Goal: Transaction & Acquisition: Purchase product/service

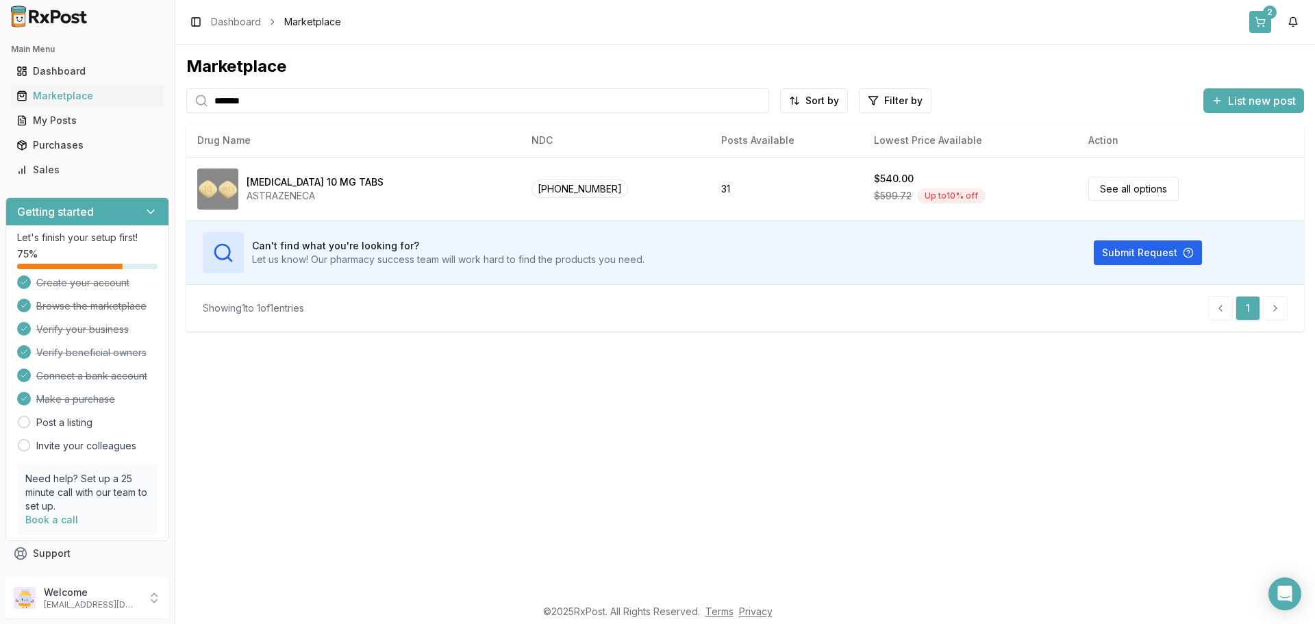
click at [1260, 20] on button "2" at bounding box center [1260, 22] width 22 height 22
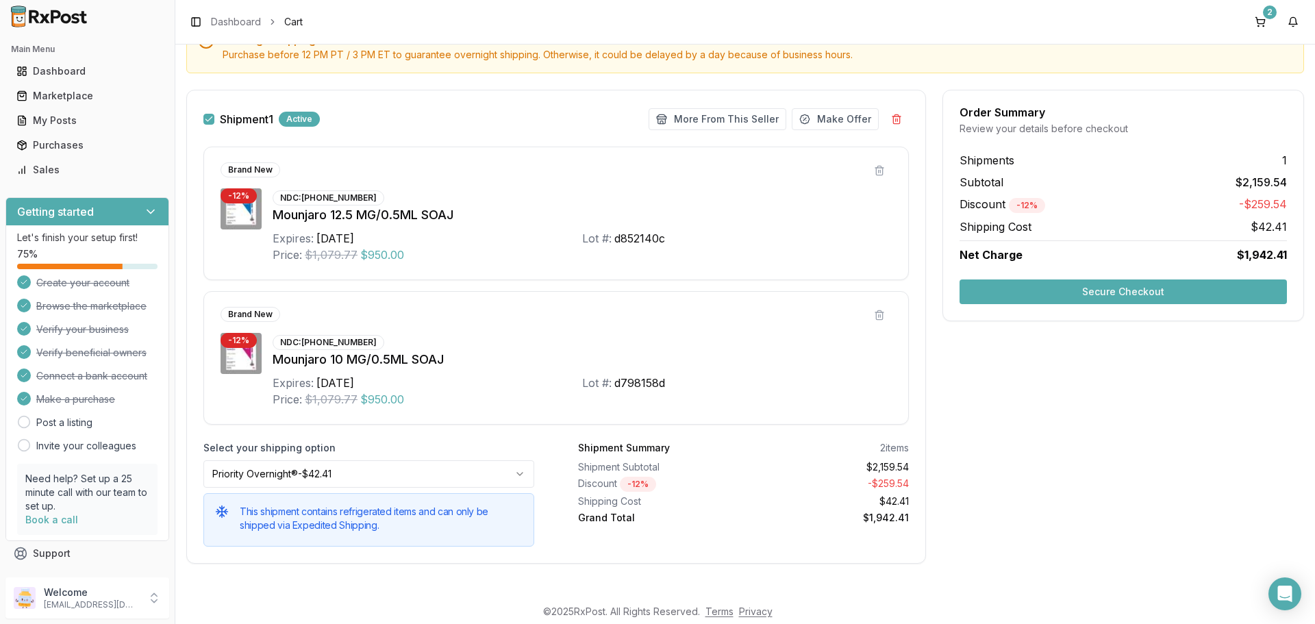
scroll to position [160, 0]
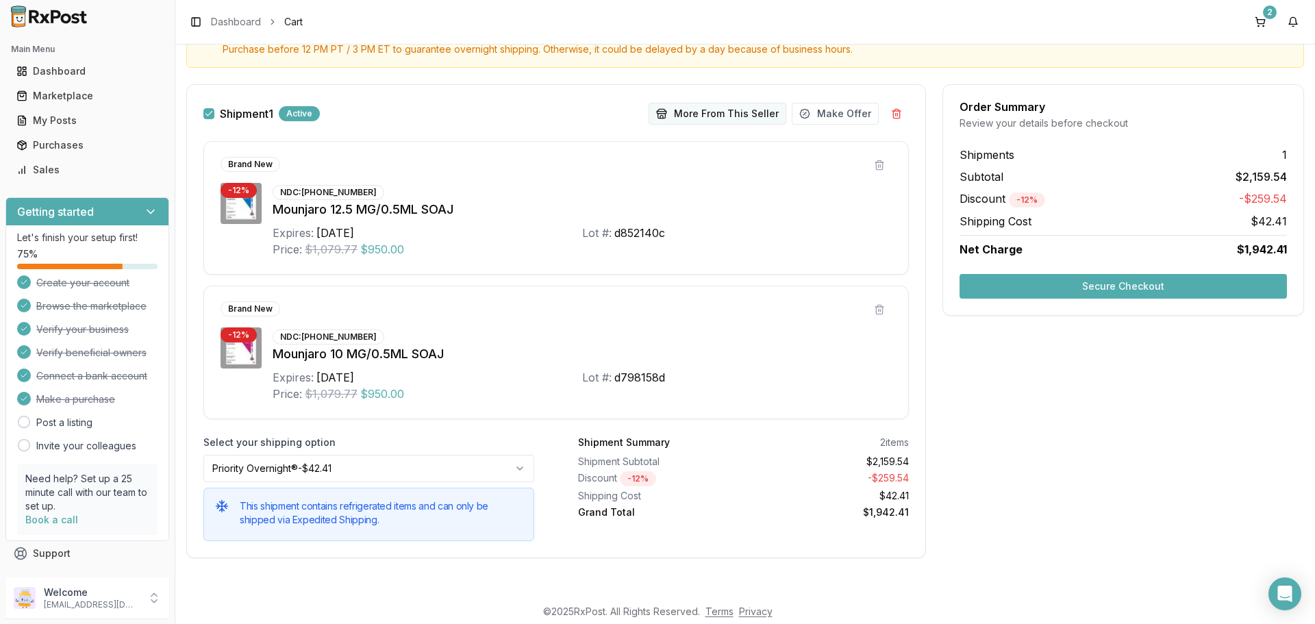
click at [695, 114] on button "More From This Seller" at bounding box center [718, 114] width 138 height 22
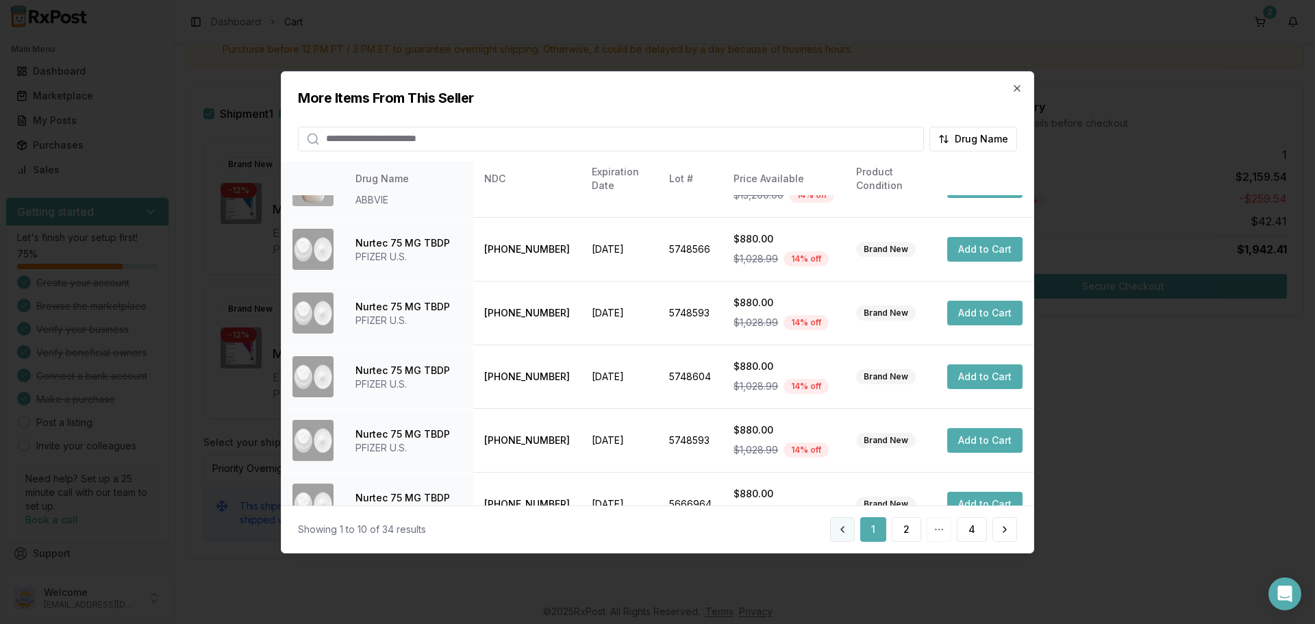
scroll to position [326, 0]
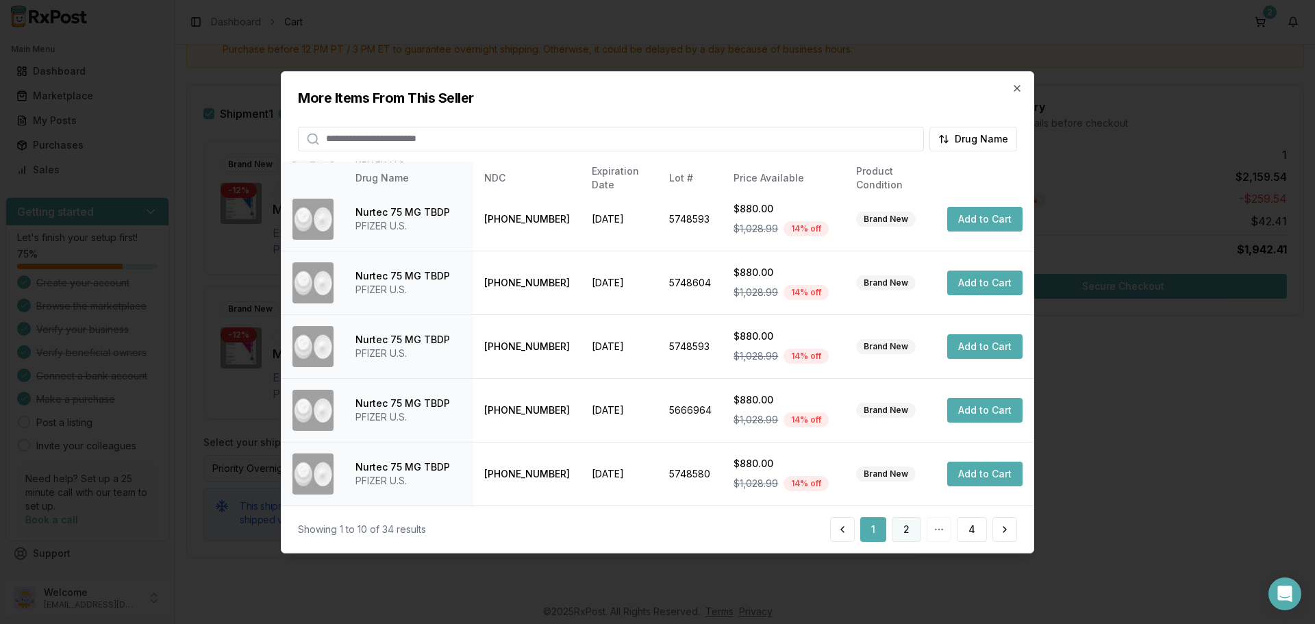
click at [901, 529] on button "2" at bounding box center [906, 529] width 29 height 25
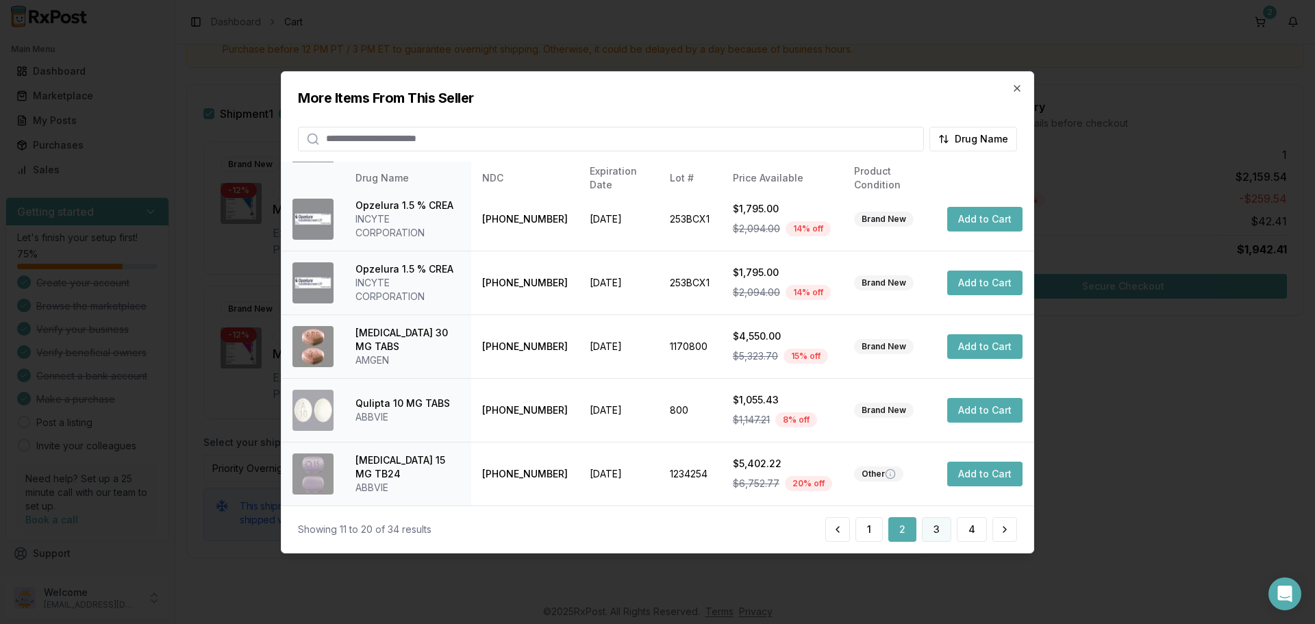
click at [938, 527] on button "3" at bounding box center [936, 529] width 29 height 25
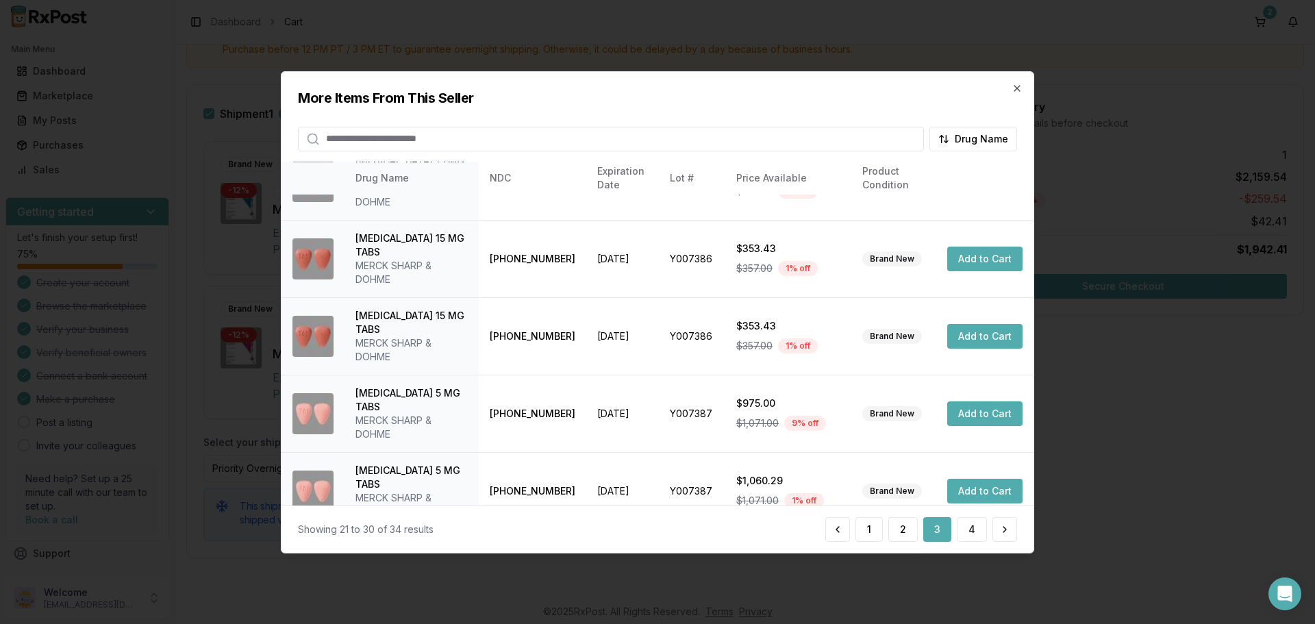
scroll to position [394, 0]
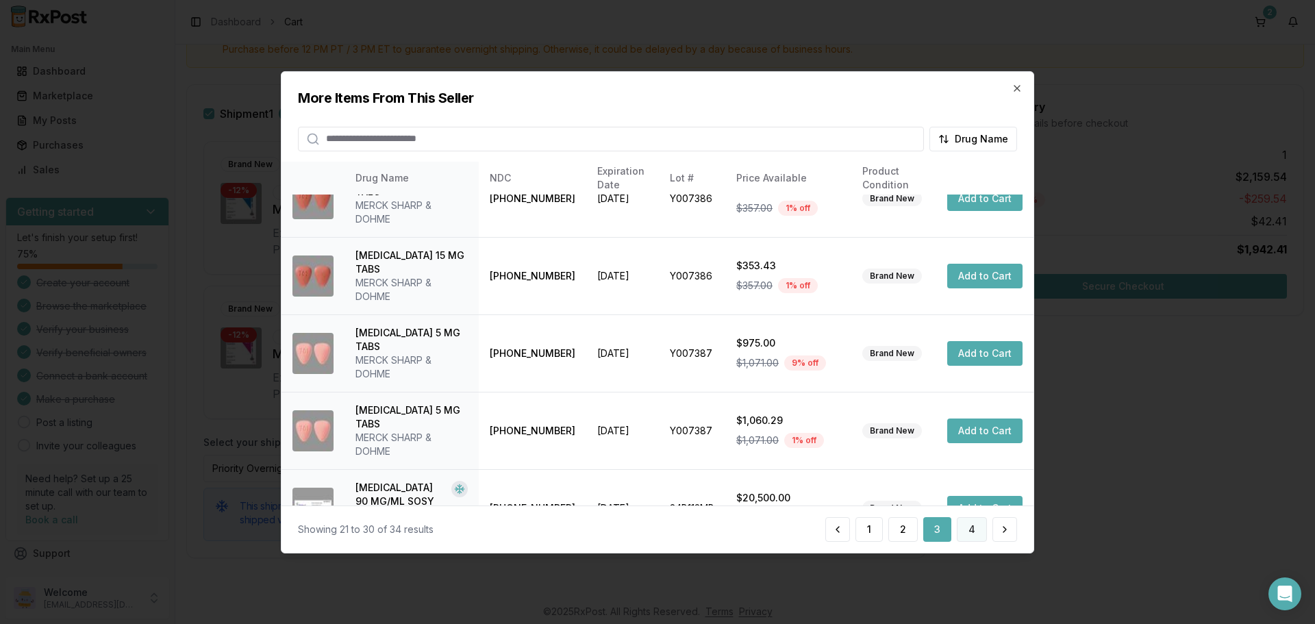
click at [976, 534] on button "4" at bounding box center [972, 529] width 30 height 25
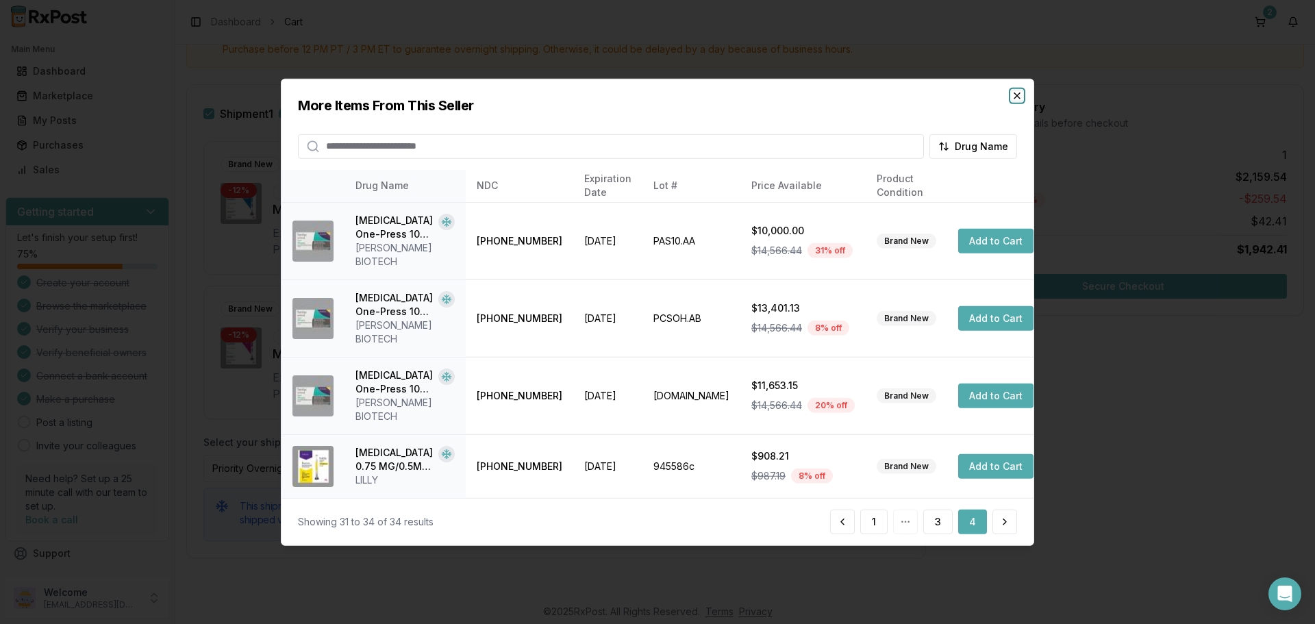
click at [1014, 101] on icon "button" at bounding box center [1017, 95] width 11 height 11
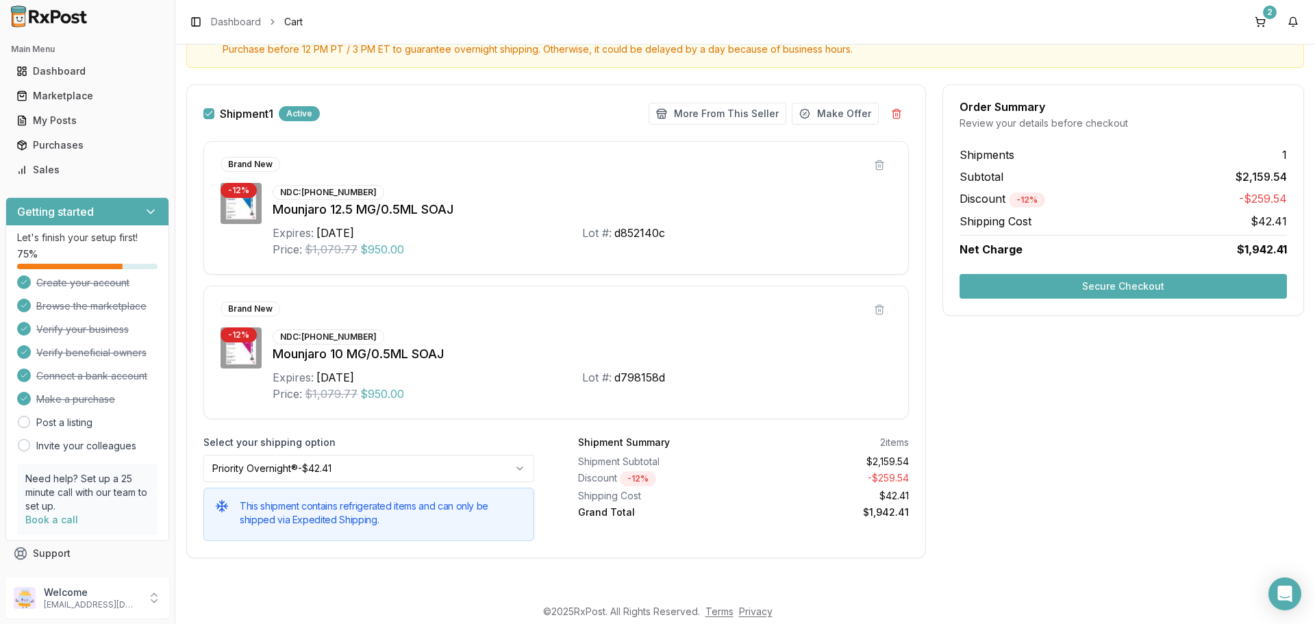
click at [1045, 296] on button "Secure Checkout" at bounding box center [1123, 286] width 327 height 25
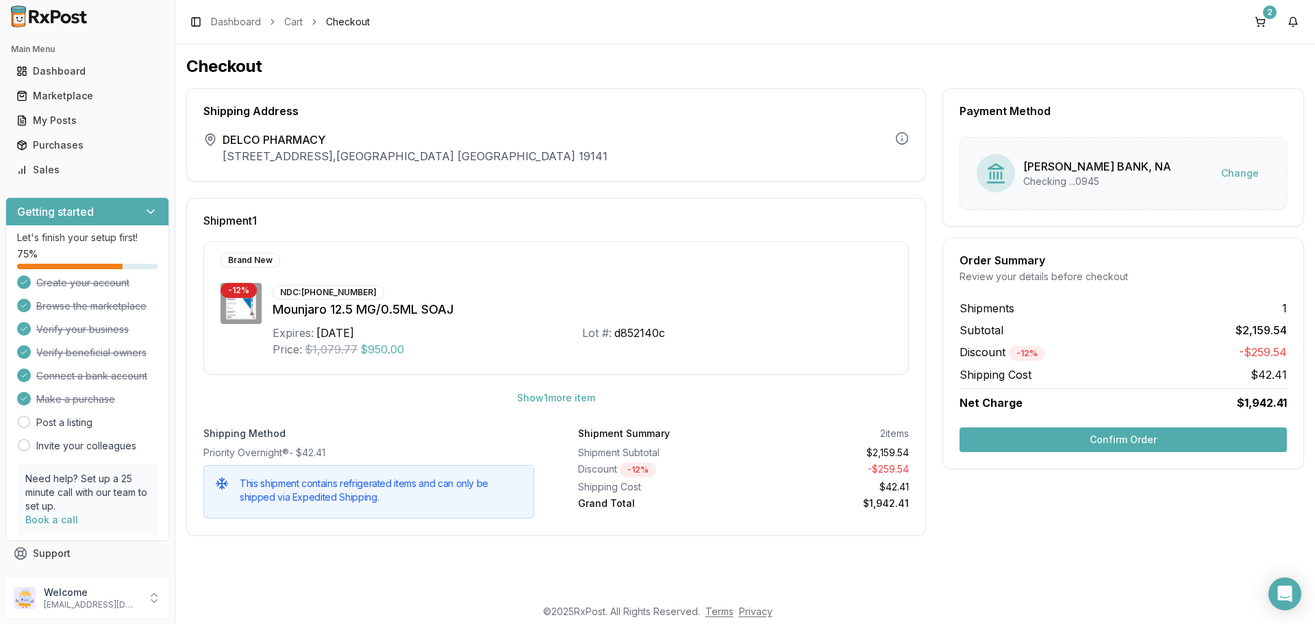
click at [1081, 440] on button "Confirm Order" at bounding box center [1123, 439] width 327 height 25
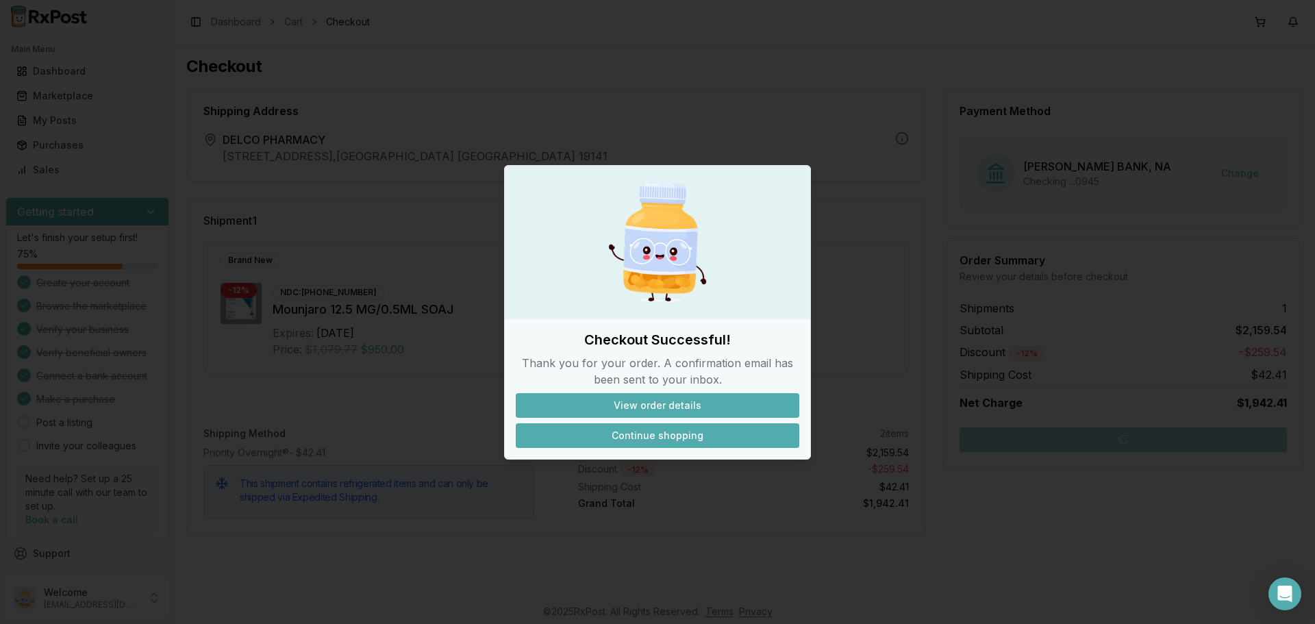
click at [634, 438] on button "Continue shopping" at bounding box center [658, 435] width 284 height 25
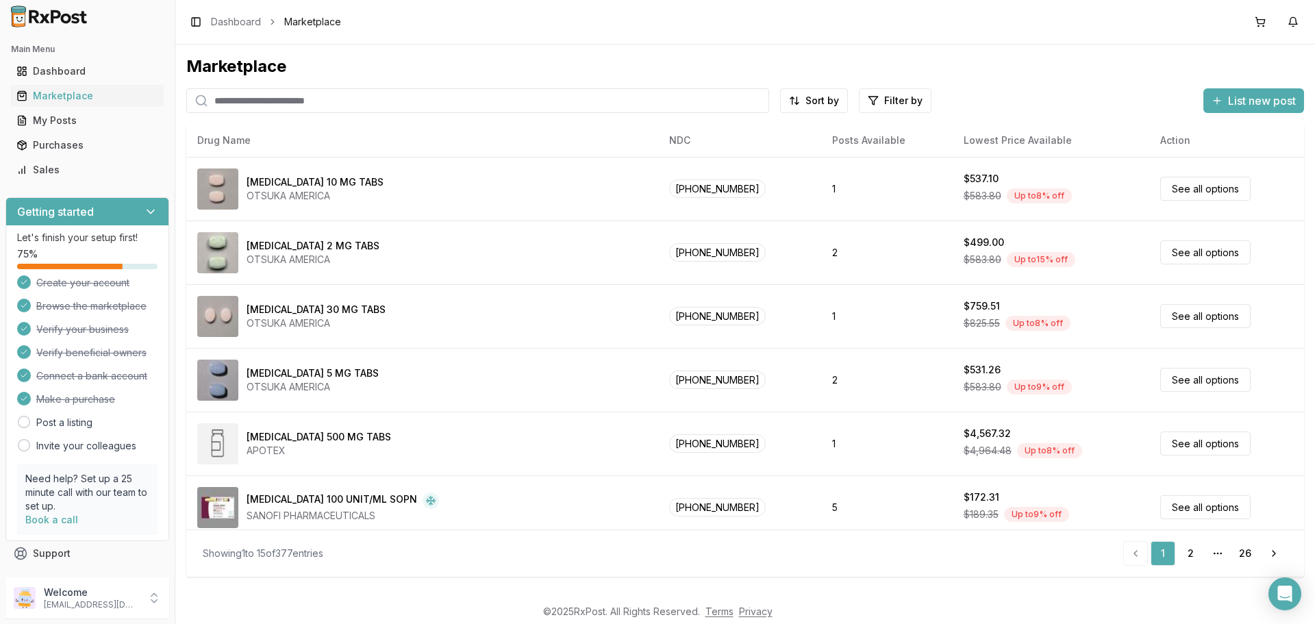
click at [250, 92] on input "search" at bounding box center [477, 100] width 583 height 25
type input "*******"
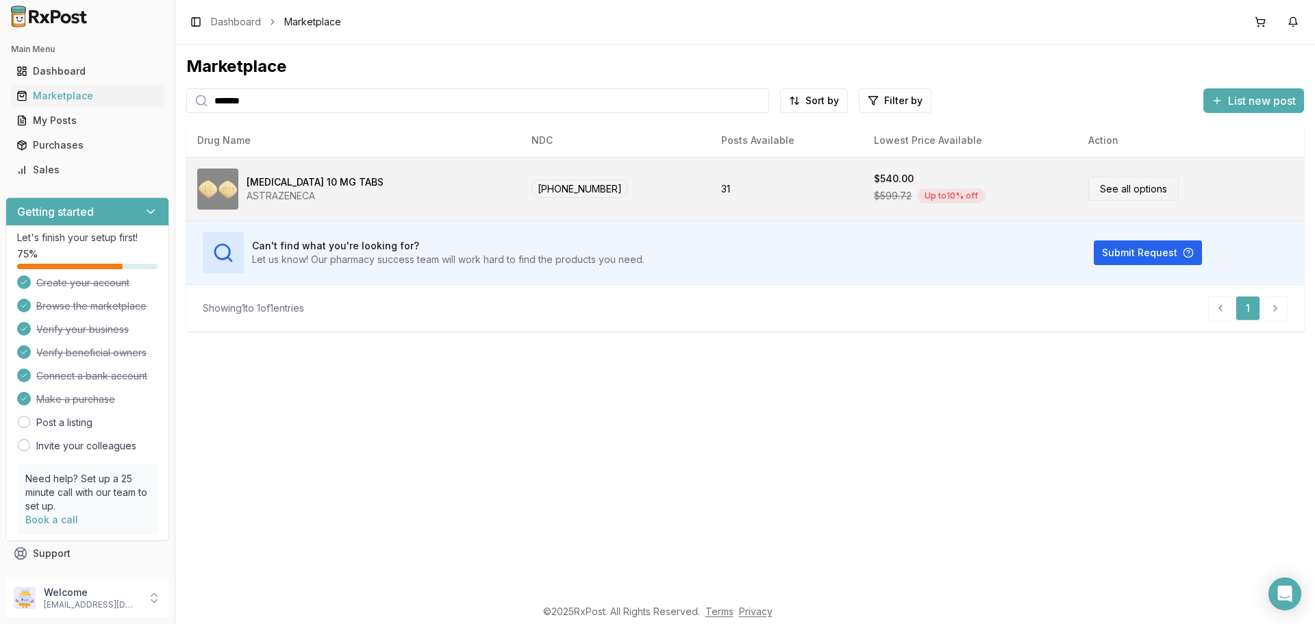
click at [1088, 193] on link "See all options" at bounding box center [1133, 189] width 90 height 24
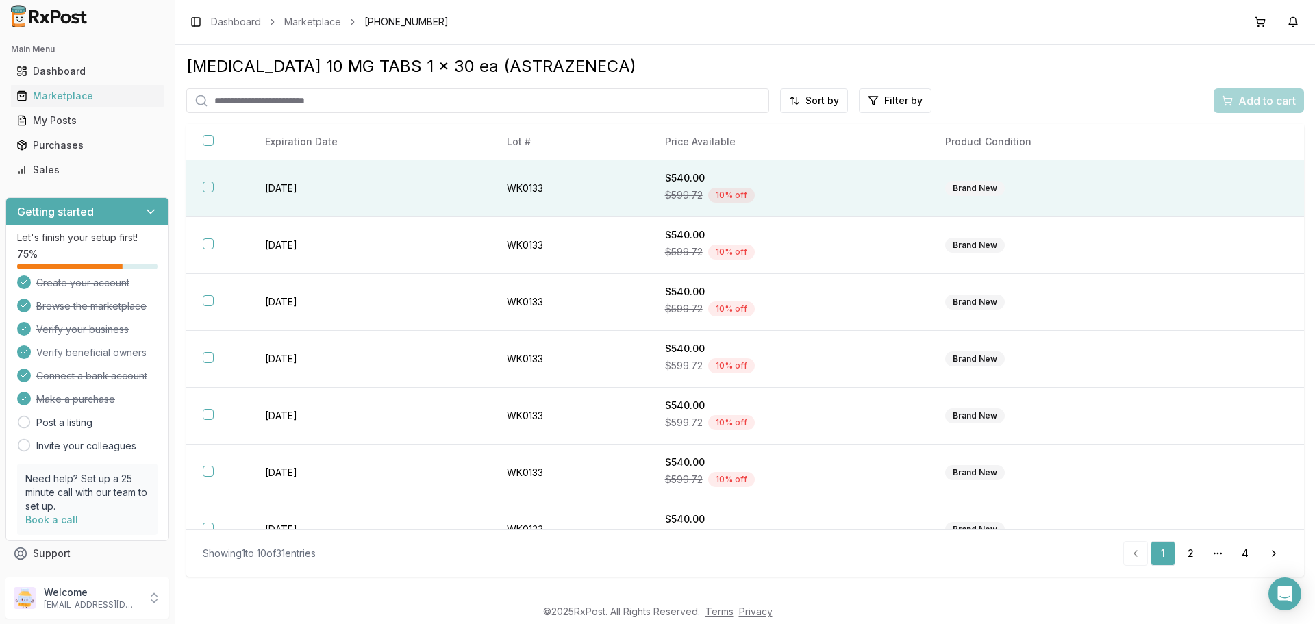
click at [213, 190] on button "button" at bounding box center [208, 186] width 11 height 11
click at [1234, 107] on div "Add to cart" at bounding box center [1259, 100] width 74 height 16
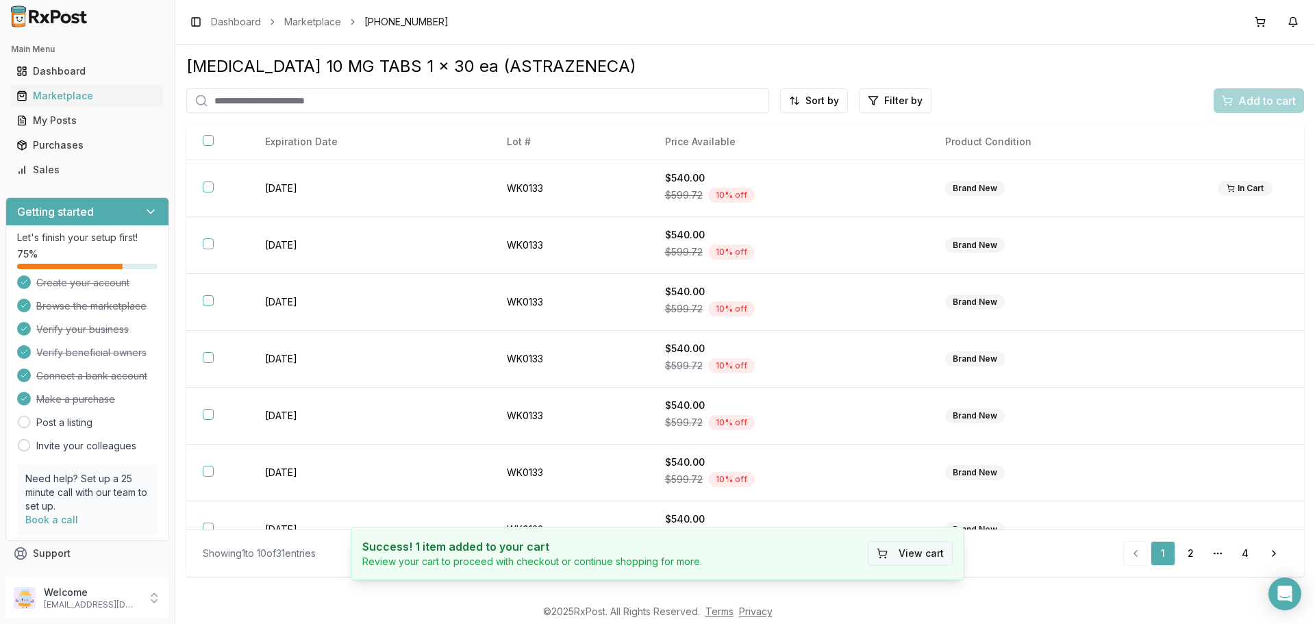
click at [913, 553] on button "View cart" at bounding box center [910, 553] width 85 height 25
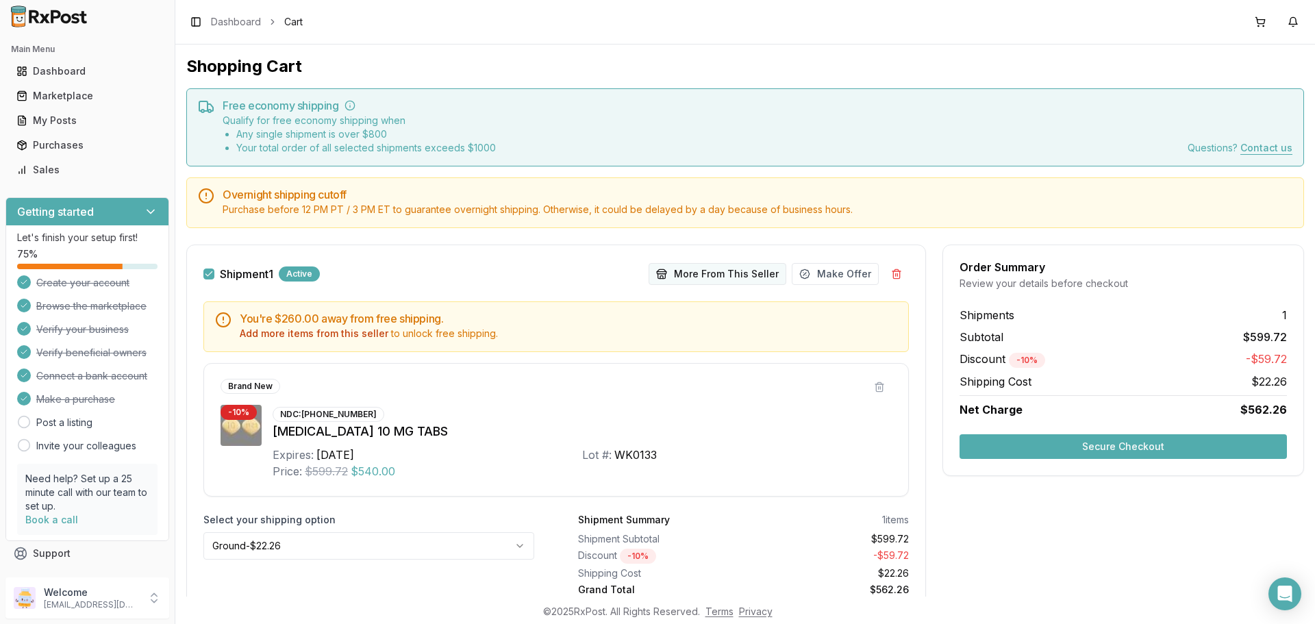
click at [716, 275] on button "More From This Seller" at bounding box center [718, 274] width 138 height 22
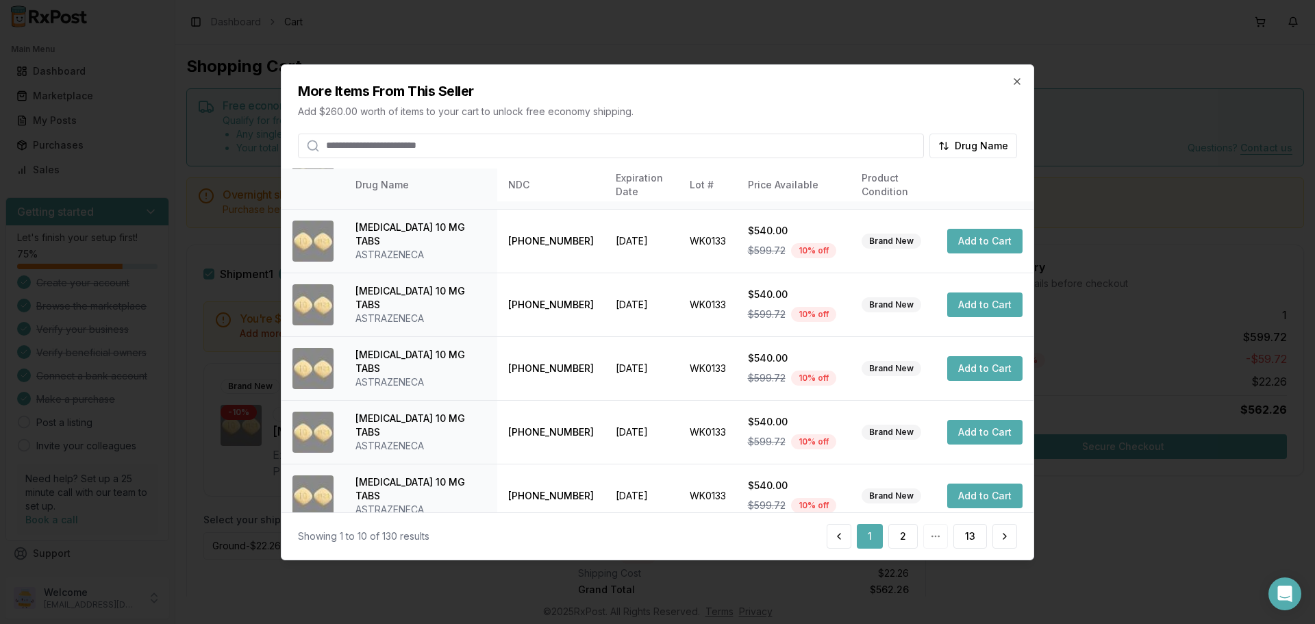
scroll to position [326, 0]
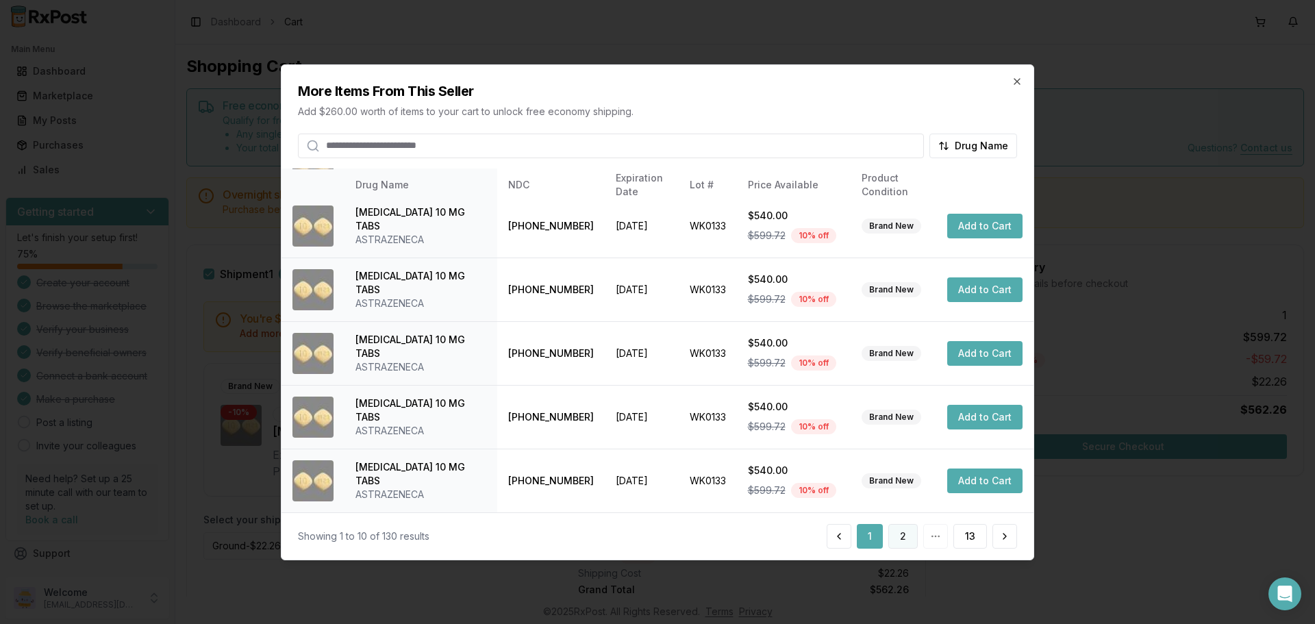
click at [892, 535] on button "2" at bounding box center [902, 536] width 29 height 25
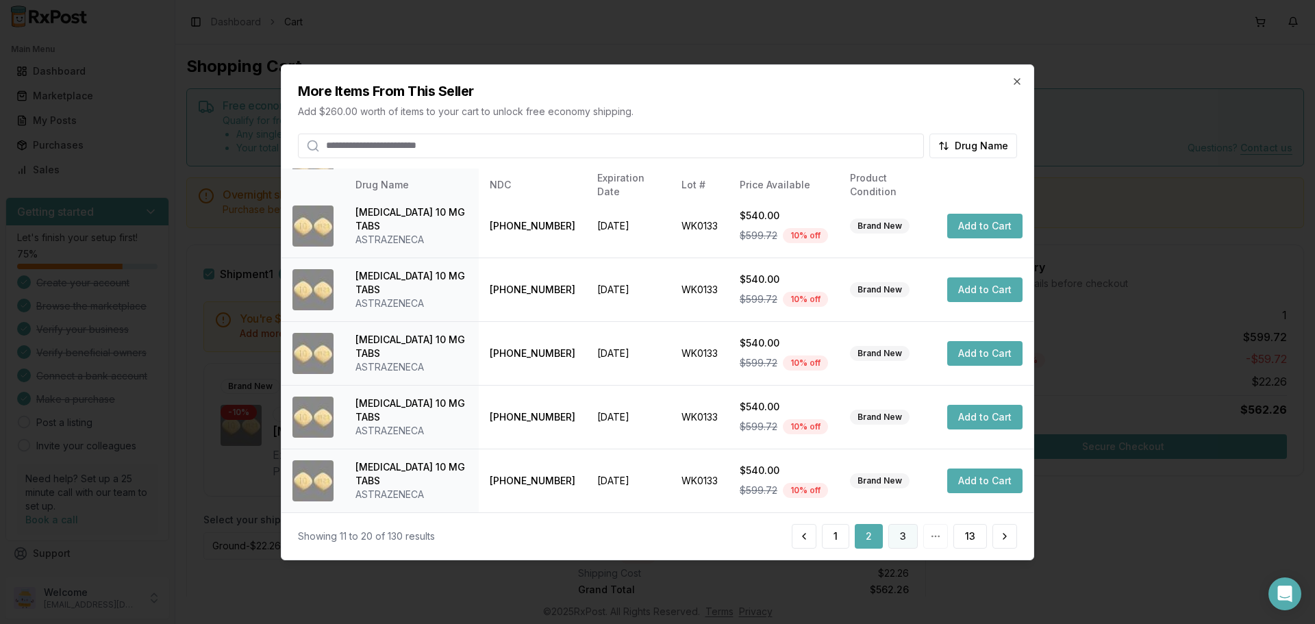
click at [910, 539] on button "3" at bounding box center [902, 536] width 29 height 25
click at [909, 532] on button "4" at bounding box center [903, 536] width 30 height 25
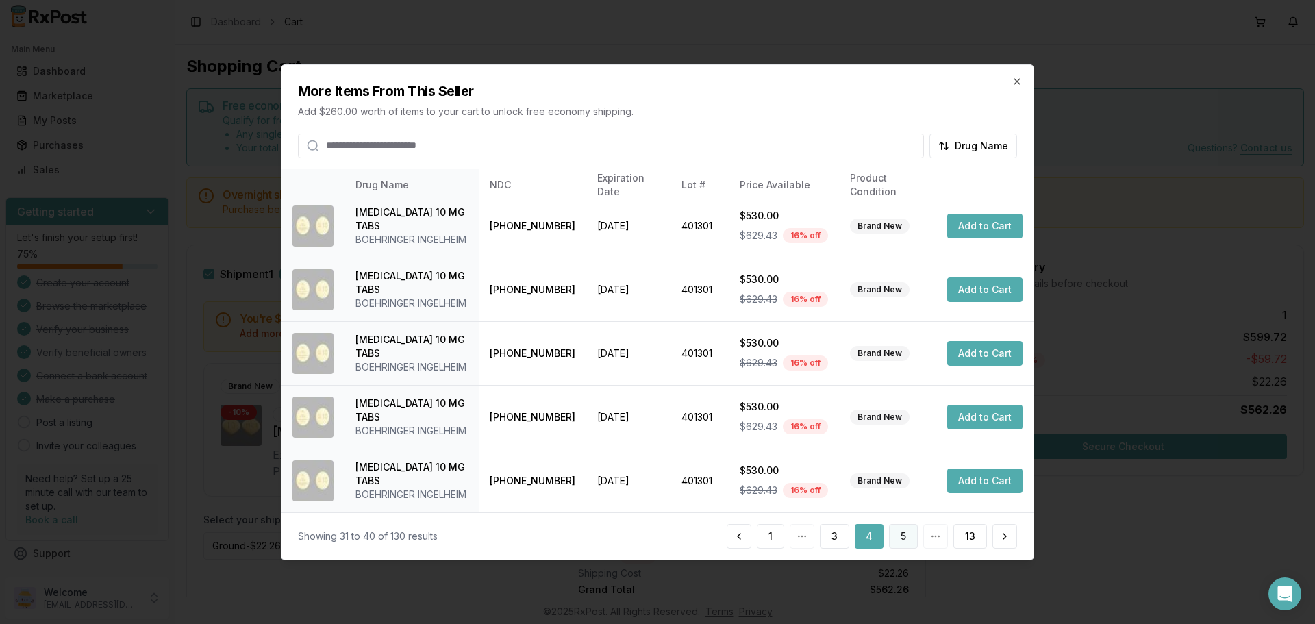
click at [906, 527] on button "5" at bounding box center [903, 536] width 29 height 25
click at [911, 540] on button "6" at bounding box center [902, 536] width 29 height 25
click at [903, 530] on button "7" at bounding box center [902, 536] width 29 height 25
click at [905, 529] on button "8" at bounding box center [902, 536] width 29 height 25
click at [905, 542] on button "9" at bounding box center [902, 536] width 29 height 25
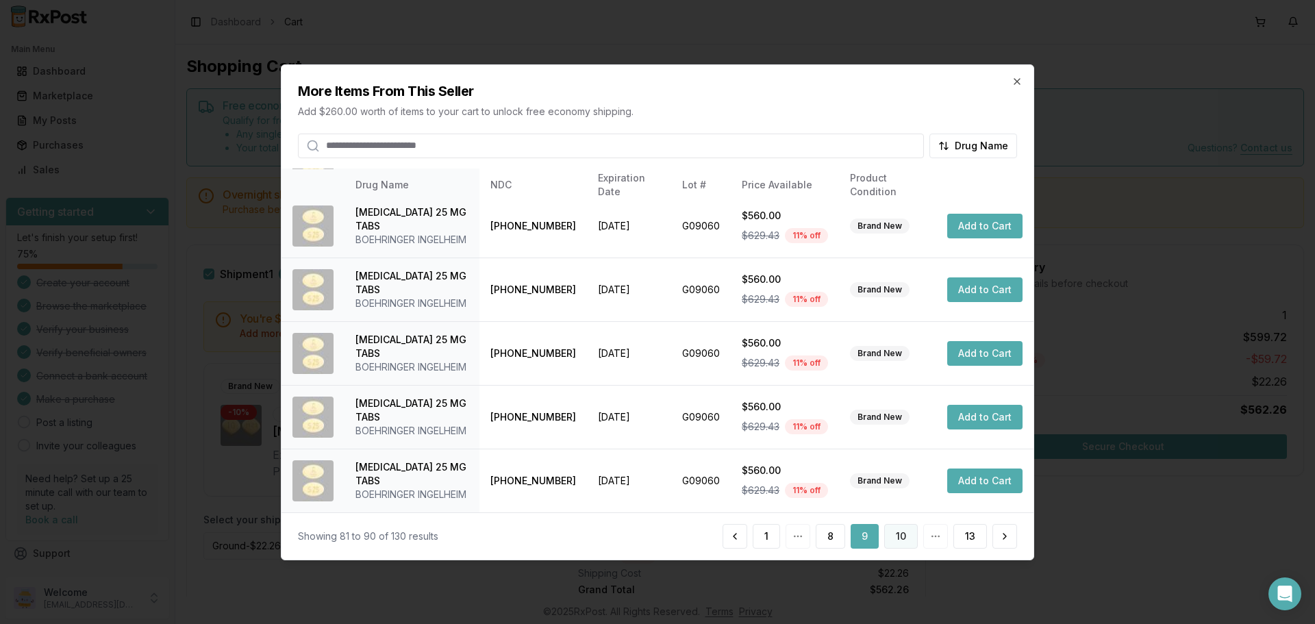
click at [907, 532] on button "10" at bounding box center [901, 536] width 34 height 25
click at [905, 536] on button "11" at bounding box center [902, 536] width 32 height 25
click at [928, 531] on button "12" at bounding box center [931, 536] width 34 height 25
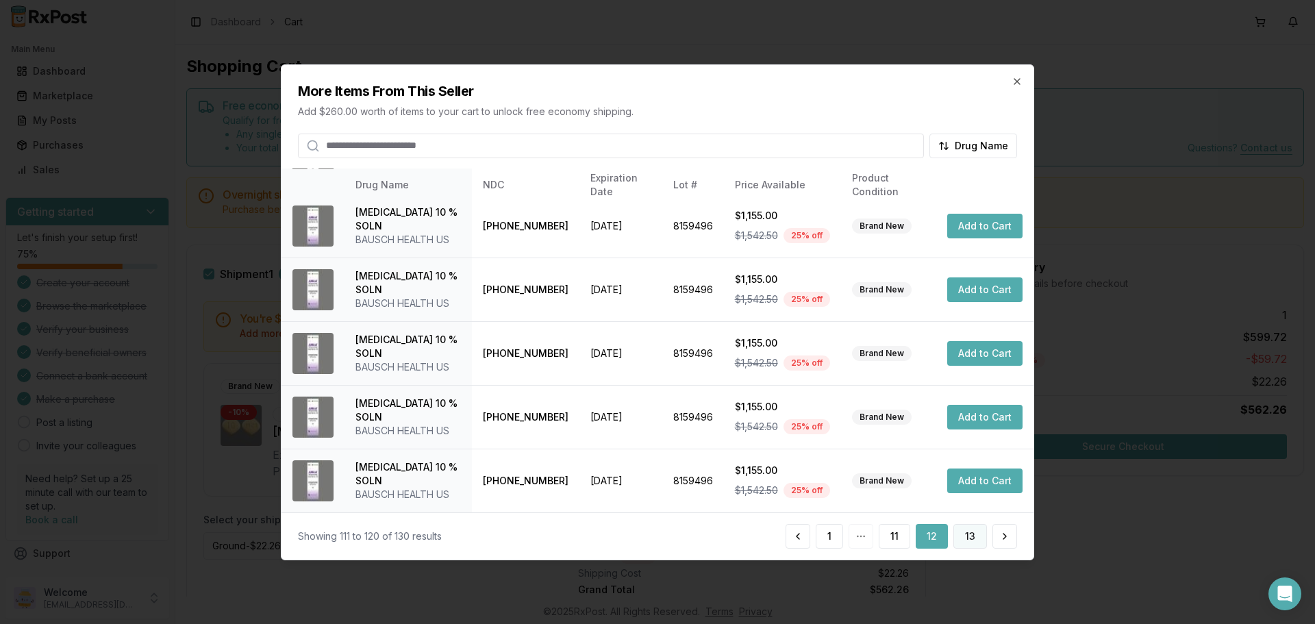
click at [977, 536] on button "13" at bounding box center [970, 536] width 34 height 25
click at [858, 529] on button "1" at bounding box center [866, 536] width 27 height 25
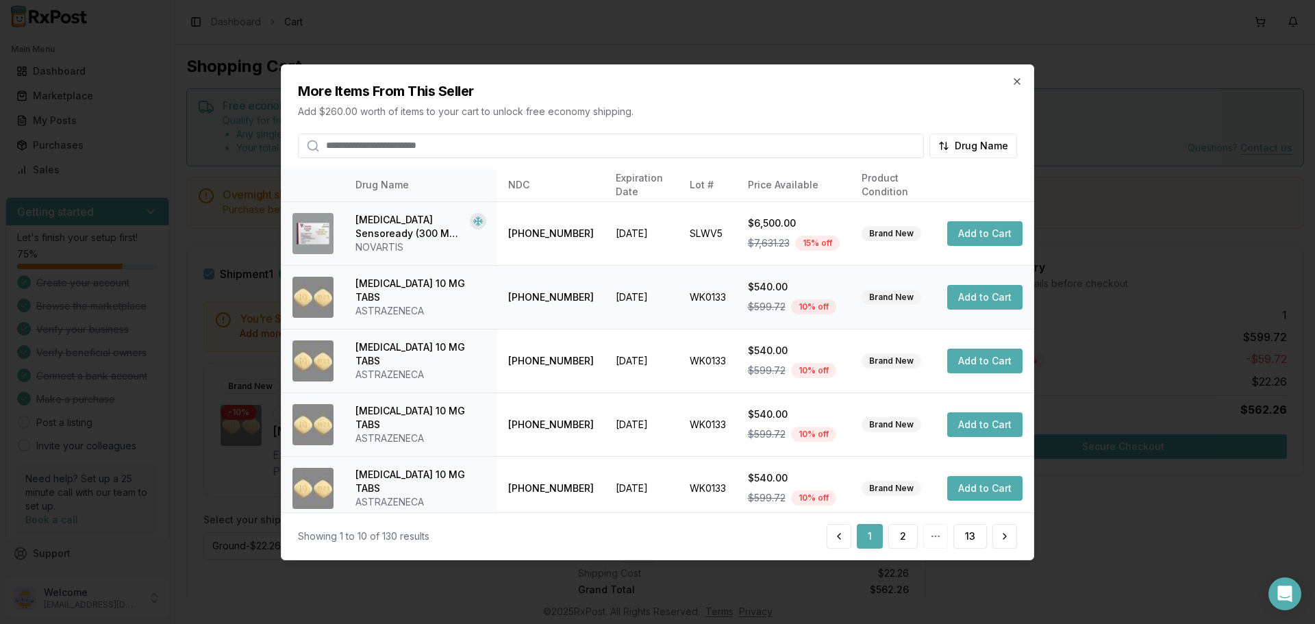
click at [996, 297] on button "Add to Cart" at bounding box center [984, 297] width 75 height 25
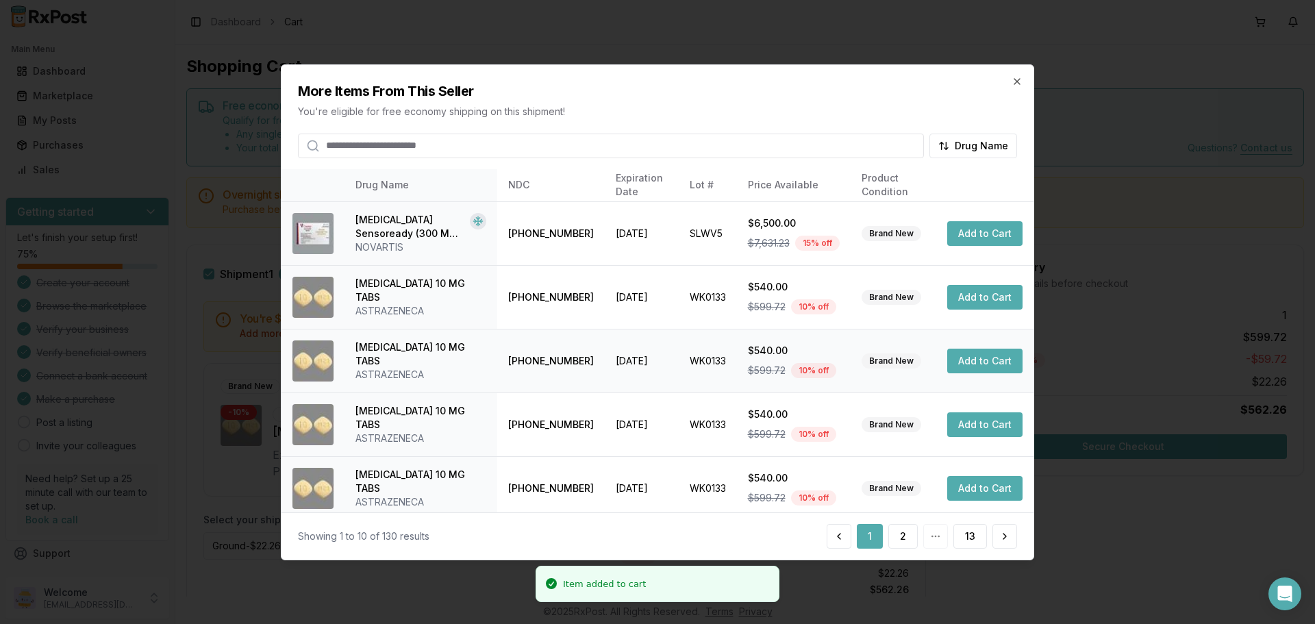
drag, startPoint x: 984, startPoint y: 357, endPoint x: 964, endPoint y: 384, distance: 33.4
click at [984, 357] on button "Add to Cart" at bounding box center [984, 361] width 75 height 25
click at [962, 428] on button "Add to Cart" at bounding box center [984, 424] width 75 height 25
click at [968, 488] on button "Add to Cart" at bounding box center [984, 488] width 75 height 25
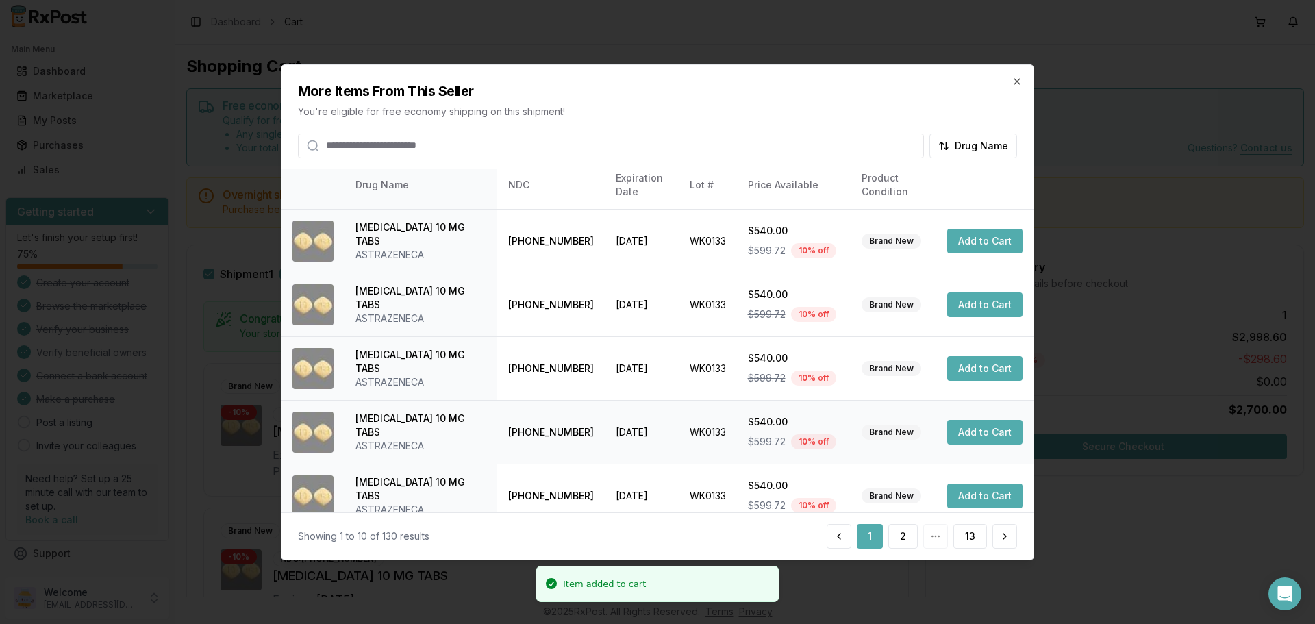
scroll to position [0, 0]
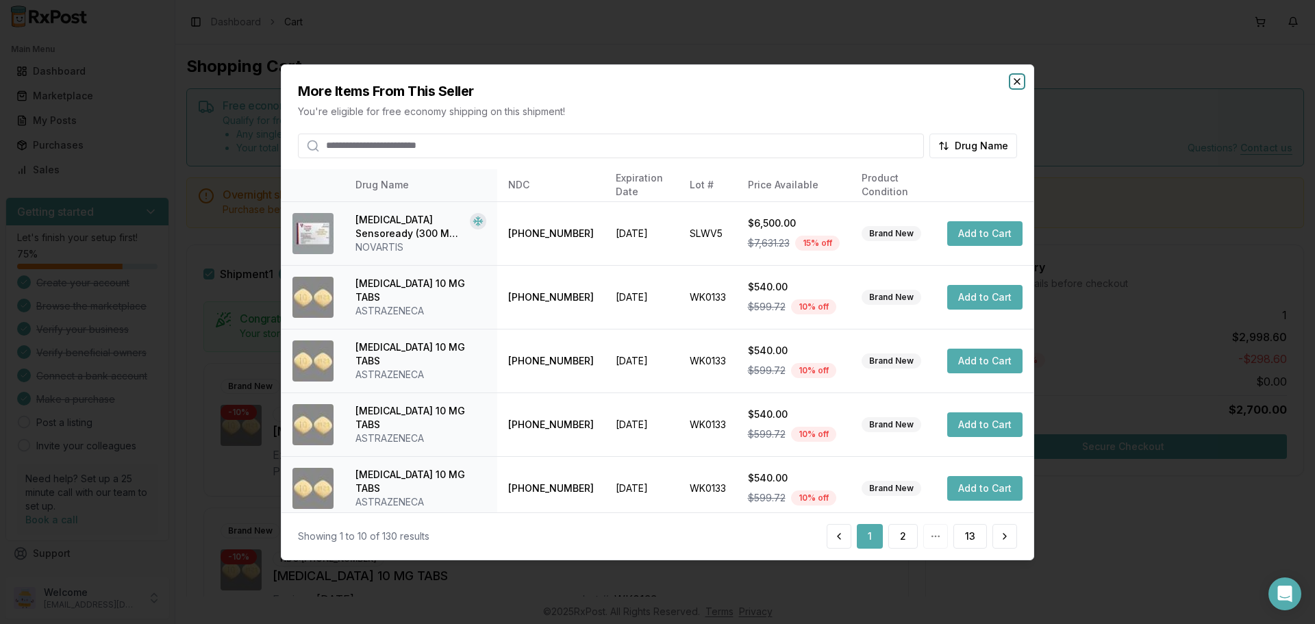
click at [1016, 77] on icon "button" at bounding box center [1017, 80] width 11 height 11
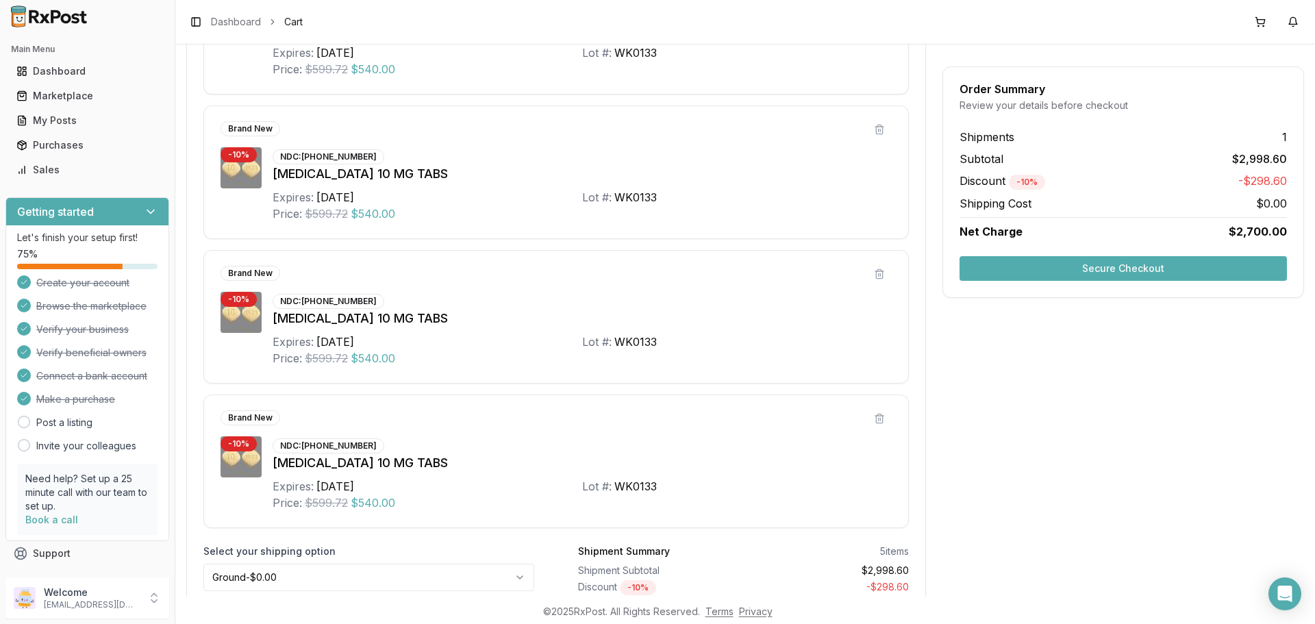
scroll to position [548, 0]
click at [1051, 271] on button "Secure Checkout" at bounding box center [1123, 268] width 327 height 25
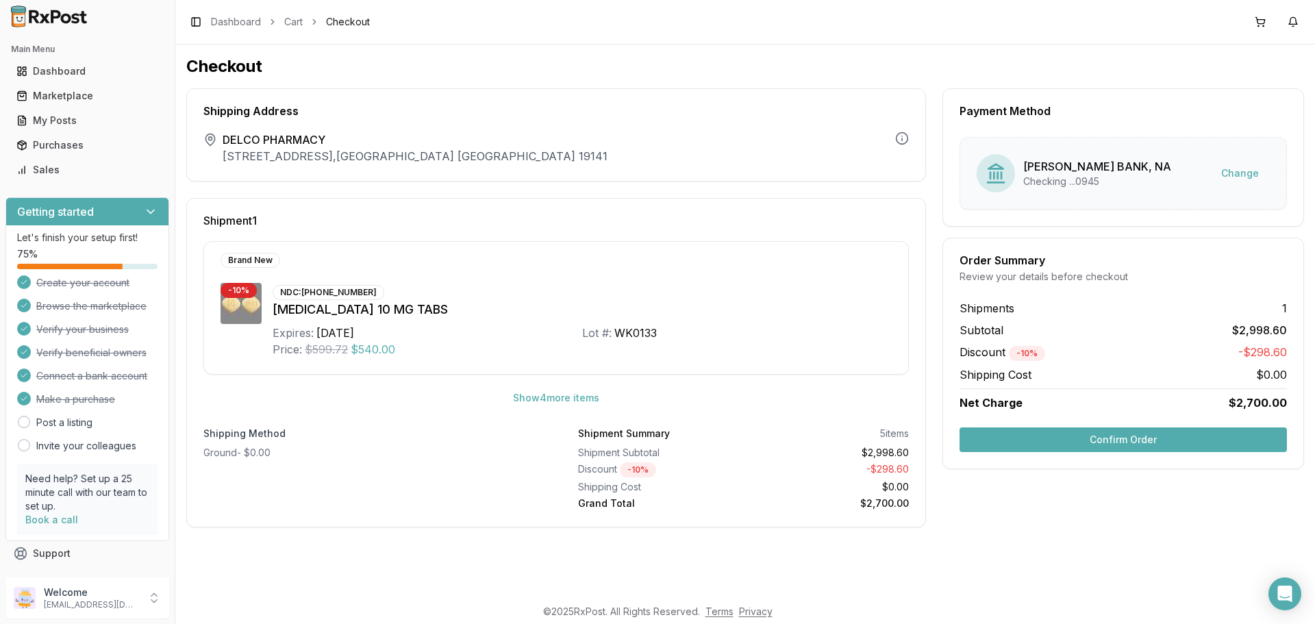
click at [1052, 447] on button "Confirm Order" at bounding box center [1123, 439] width 327 height 25
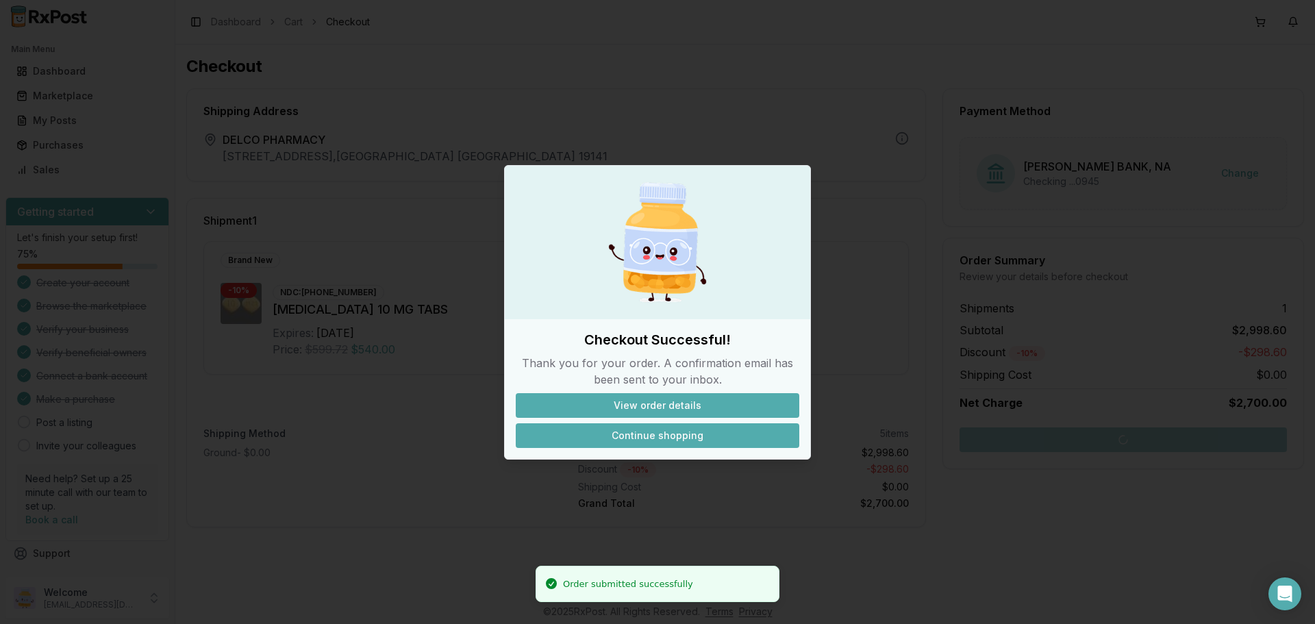
click at [643, 433] on button "Continue shopping" at bounding box center [658, 435] width 284 height 25
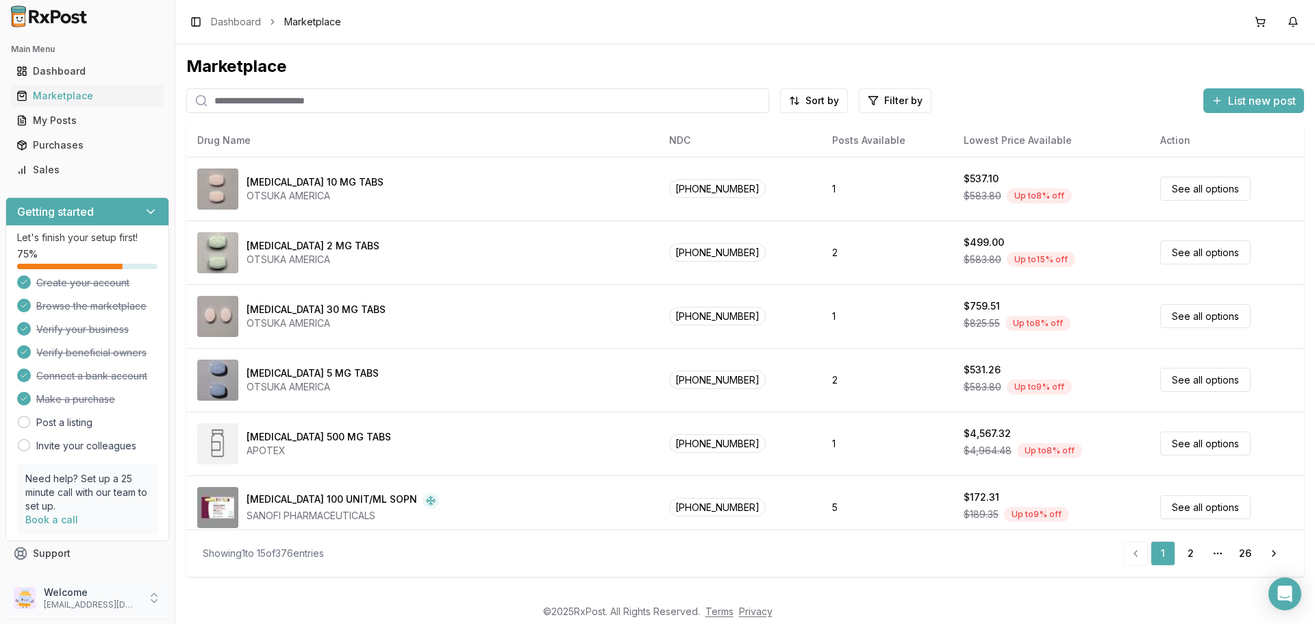
click at [157, 596] on icon at bounding box center [153, 594] width 5 height 3
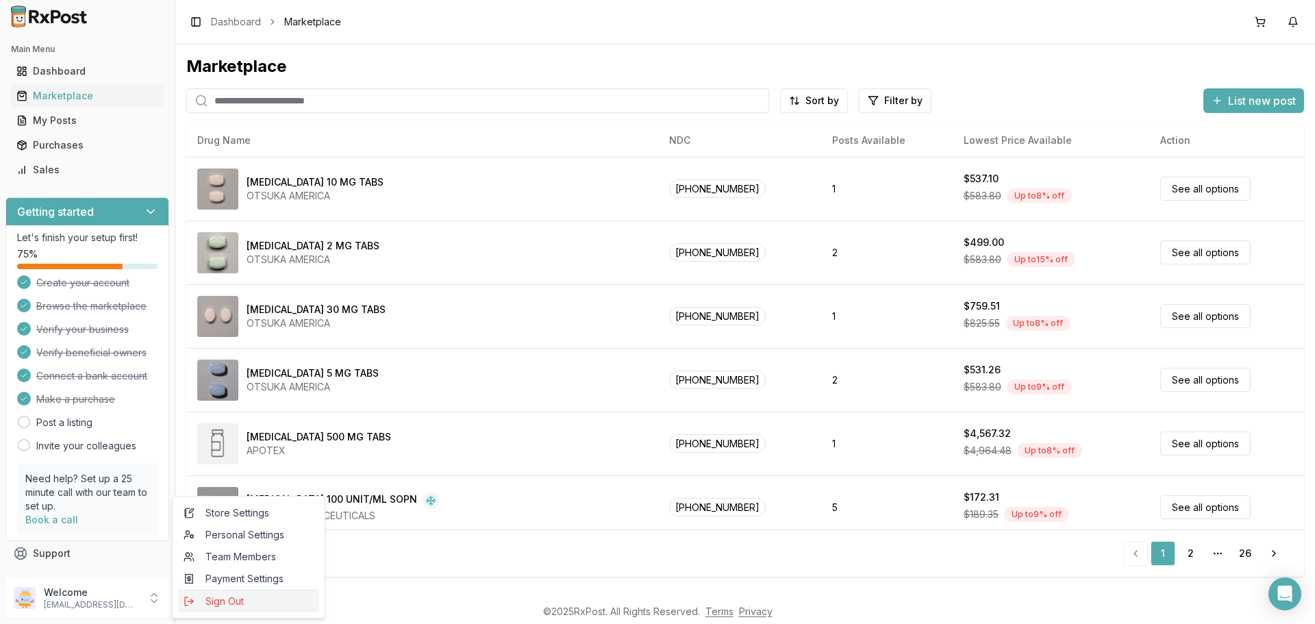
click at [229, 596] on span "Sign Out" at bounding box center [249, 601] width 130 height 14
